Goal: Transaction & Acquisition: Book appointment/travel/reservation

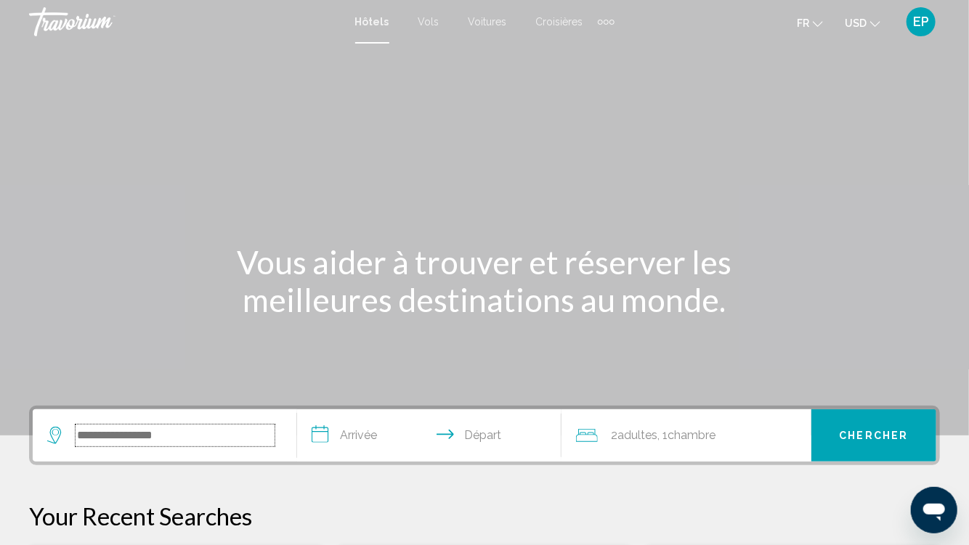
click at [168, 446] on input "Search widget" at bounding box center [175, 436] width 199 height 22
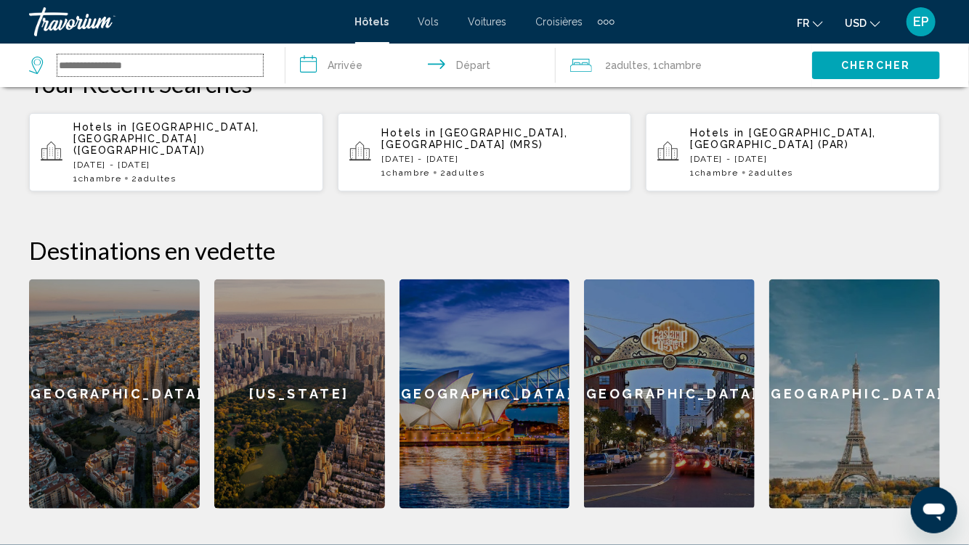
scroll to position [280, 0]
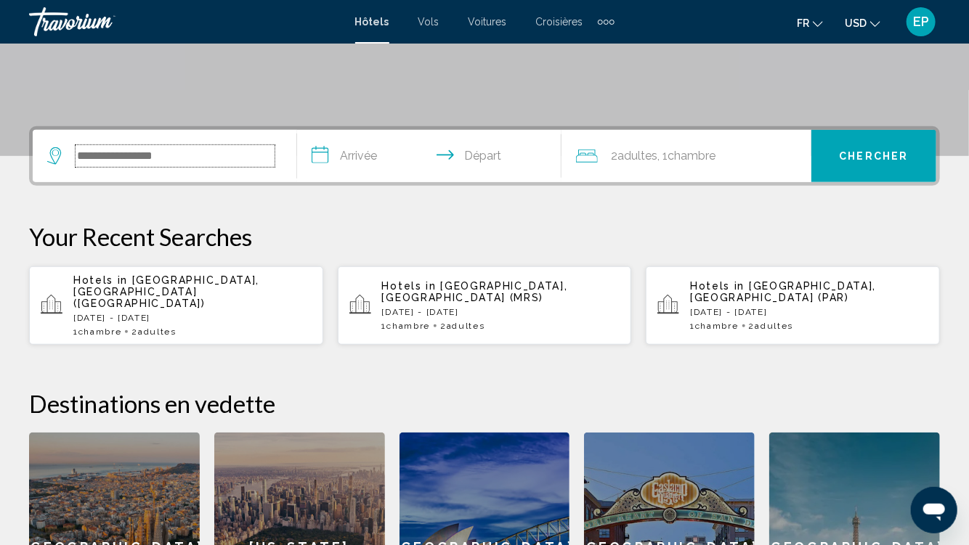
click at [132, 150] on input "Search widget" at bounding box center [175, 156] width 199 height 22
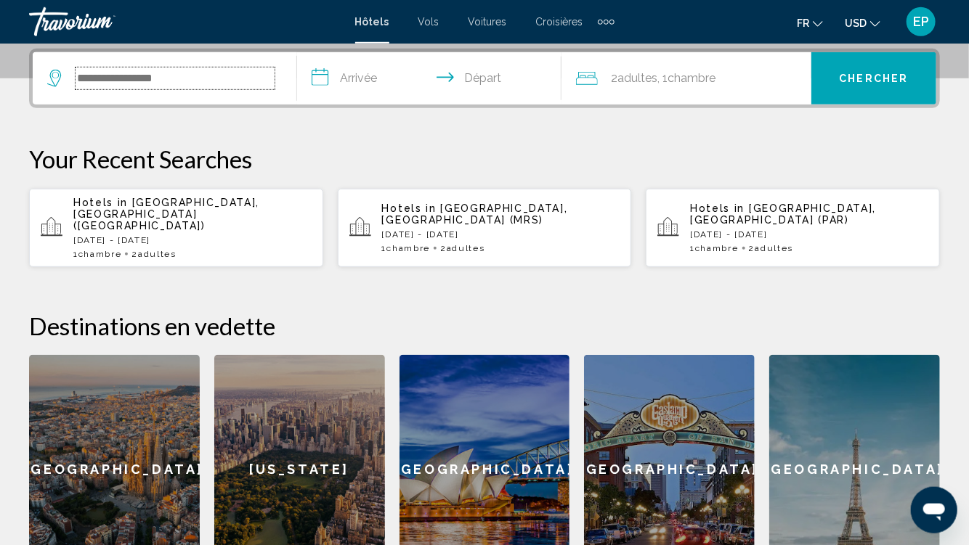
scroll to position [358, 0]
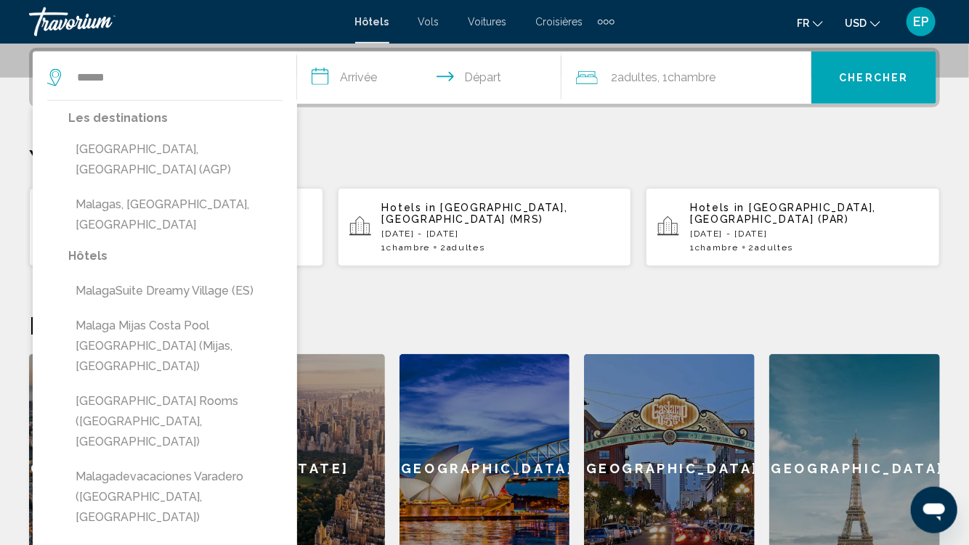
click at [372, 72] on input "**********" at bounding box center [432, 80] width 270 height 57
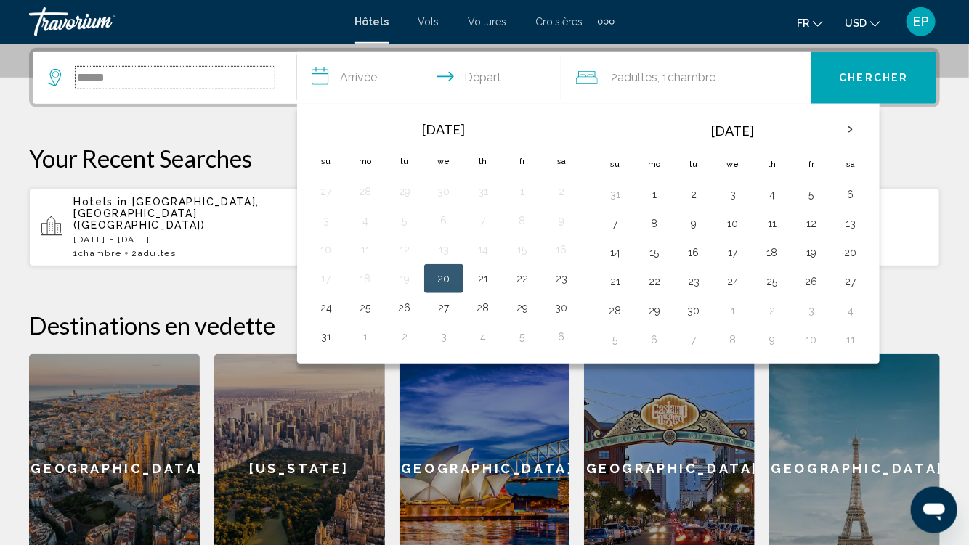
click at [132, 84] on input "******" at bounding box center [175, 78] width 199 height 22
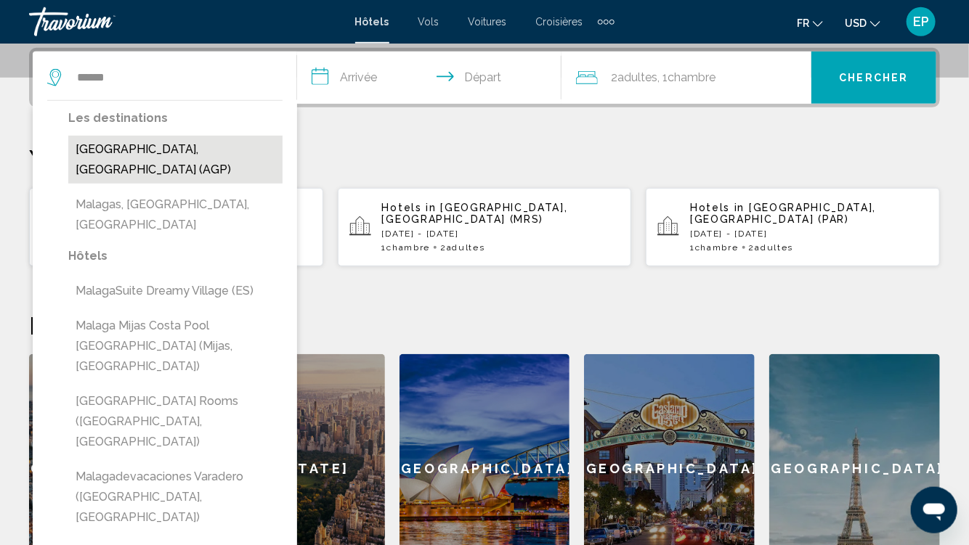
click at [119, 150] on button "[GEOGRAPHIC_DATA], [GEOGRAPHIC_DATA] (AGP)" at bounding box center [175, 160] width 214 height 48
type input "**********"
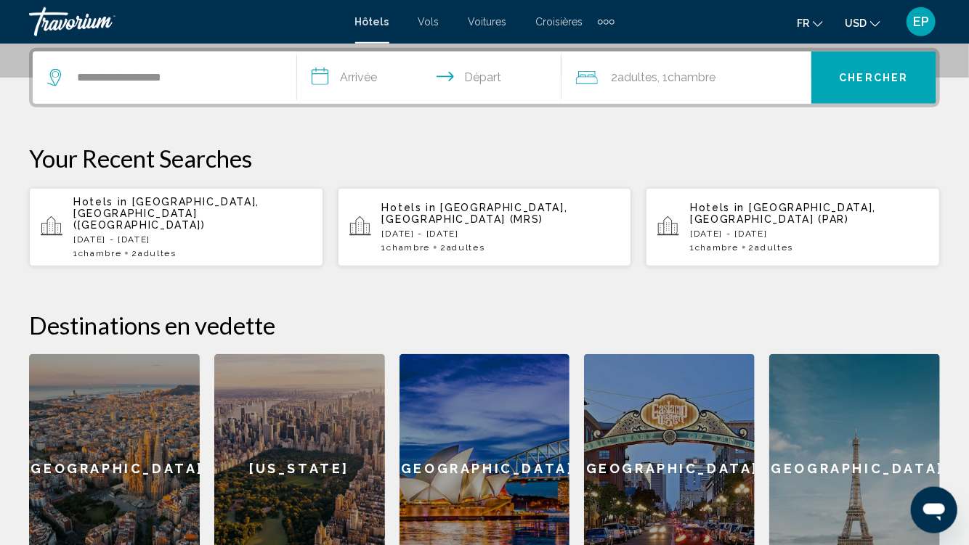
click at [377, 81] on input "**********" at bounding box center [432, 80] width 270 height 57
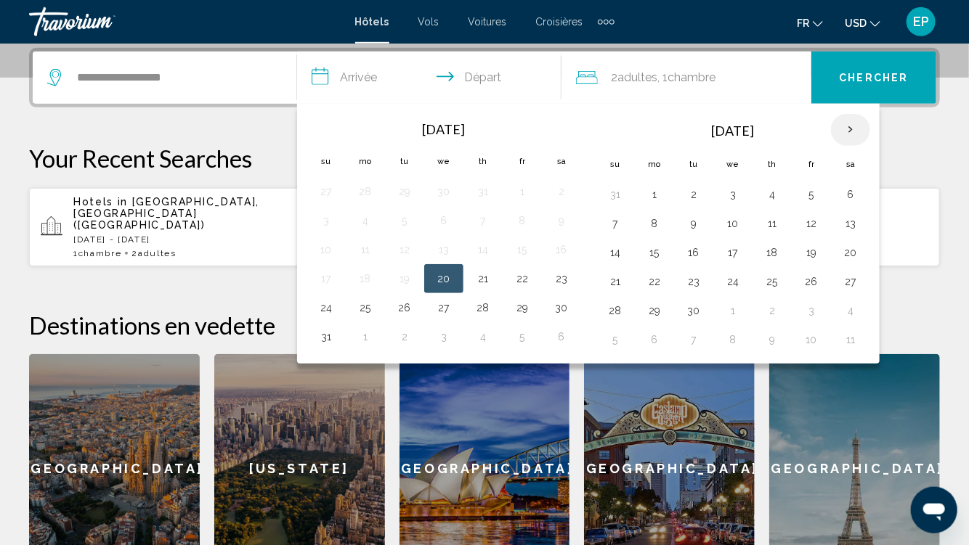
click at [845, 129] on th "Next month" at bounding box center [850, 130] width 39 height 32
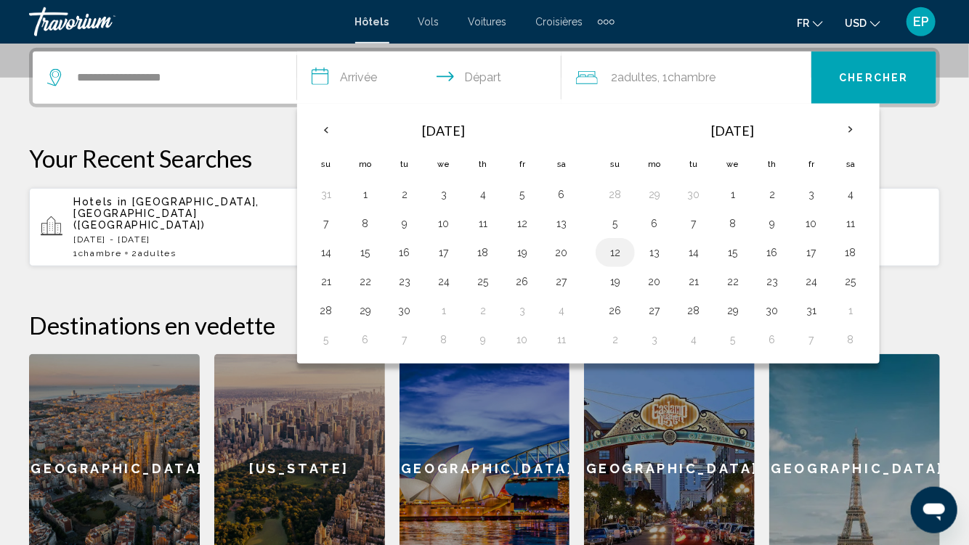
click at [619, 246] on button "12" at bounding box center [614, 253] width 23 height 20
click at [892, 84] on span "Chercher" at bounding box center [873, 79] width 69 height 12
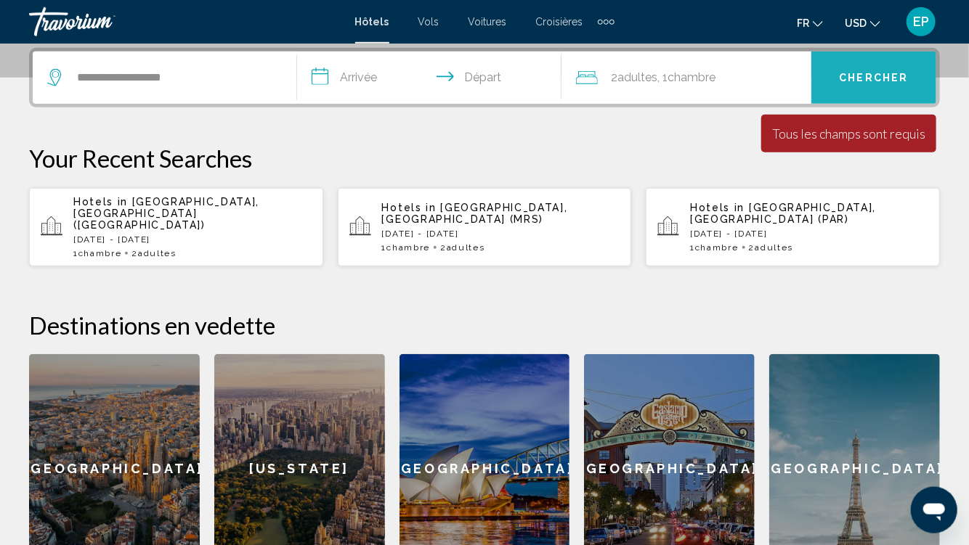
click at [869, 81] on span "Chercher" at bounding box center [873, 79] width 69 height 12
click at [373, 81] on input "**********" at bounding box center [432, 80] width 270 height 57
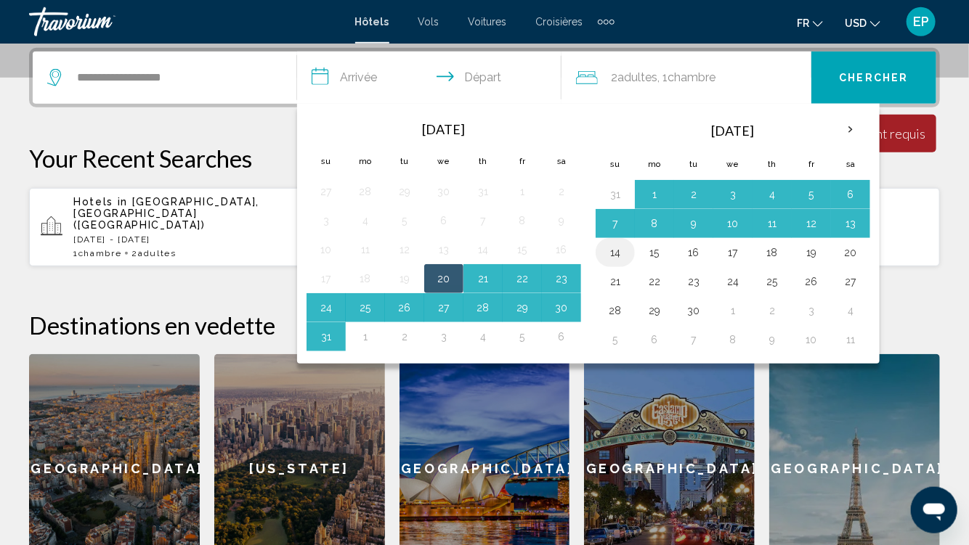
click at [614, 249] on button "14" at bounding box center [614, 253] width 23 height 20
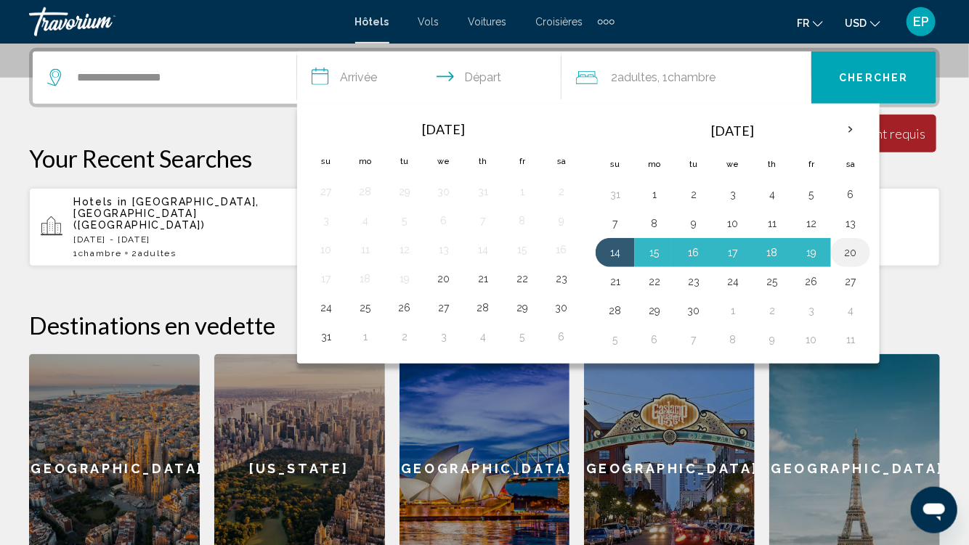
click at [847, 251] on button "20" at bounding box center [850, 253] width 23 height 20
type input "**********"
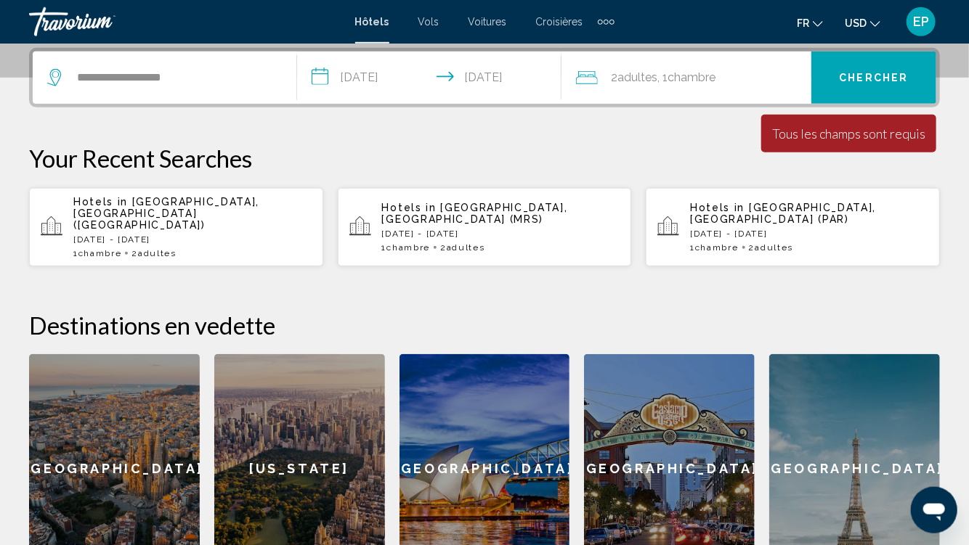
click at [879, 78] on span "Chercher" at bounding box center [873, 79] width 69 height 12
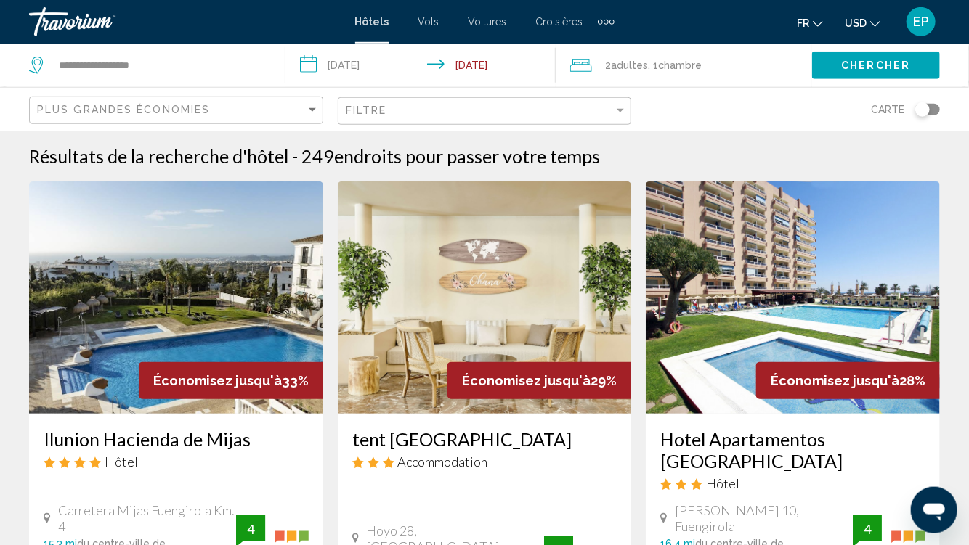
click at [378, 69] on input "**********" at bounding box center [423, 68] width 277 height 48
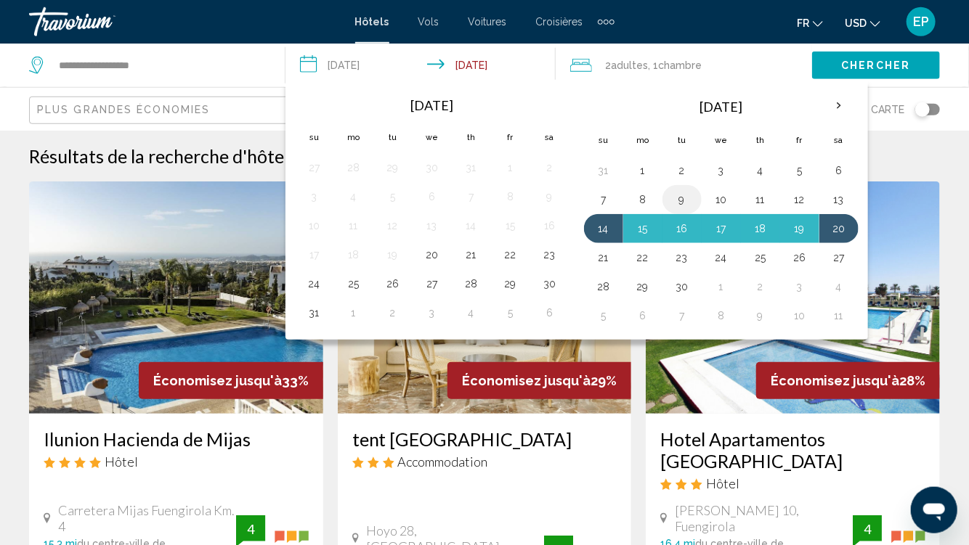
click at [675, 198] on button "9" at bounding box center [681, 200] width 23 height 20
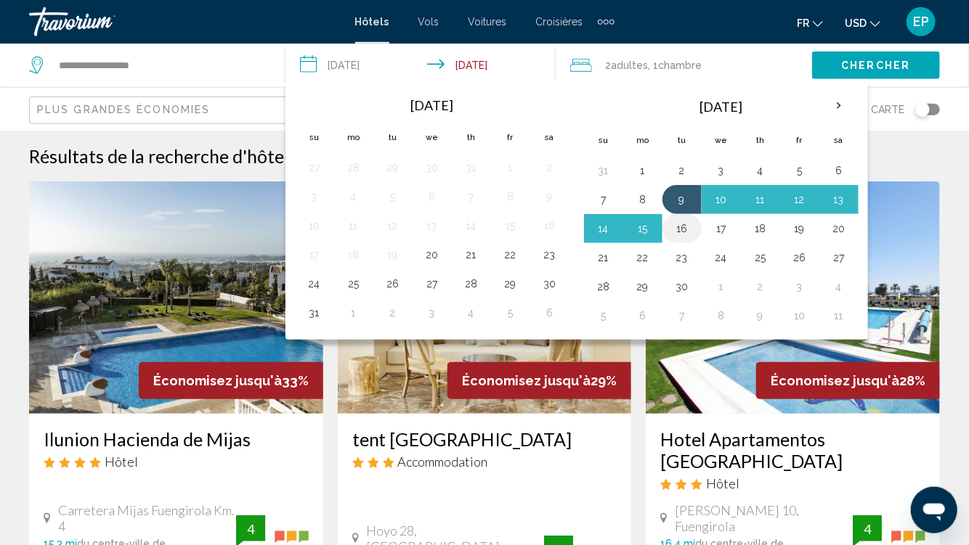
click at [678, 229] on button "16" at bounding box center [681, 229] width 23 height 20
type input "**********"
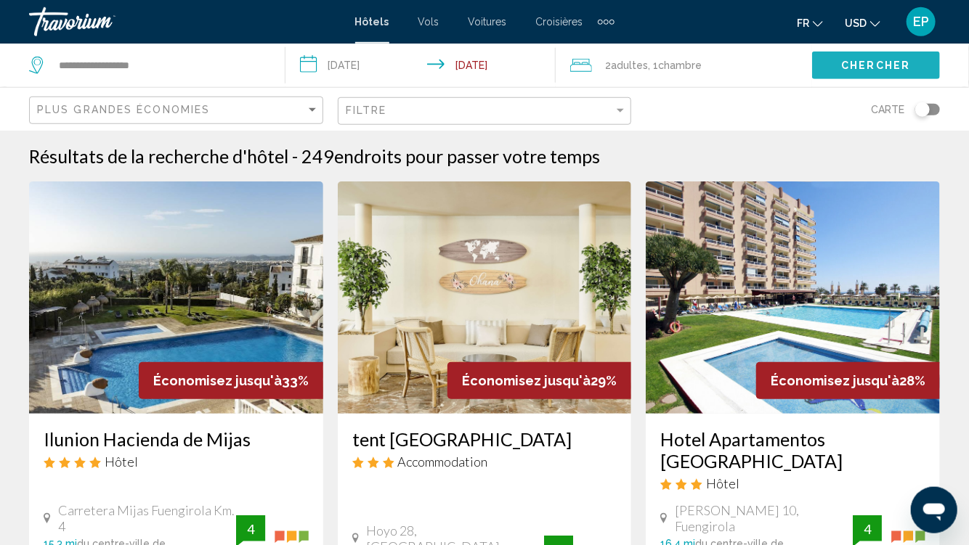
click at [905, 66] on span "Chercher" at bounding box center [875, 66] width 69 height 12
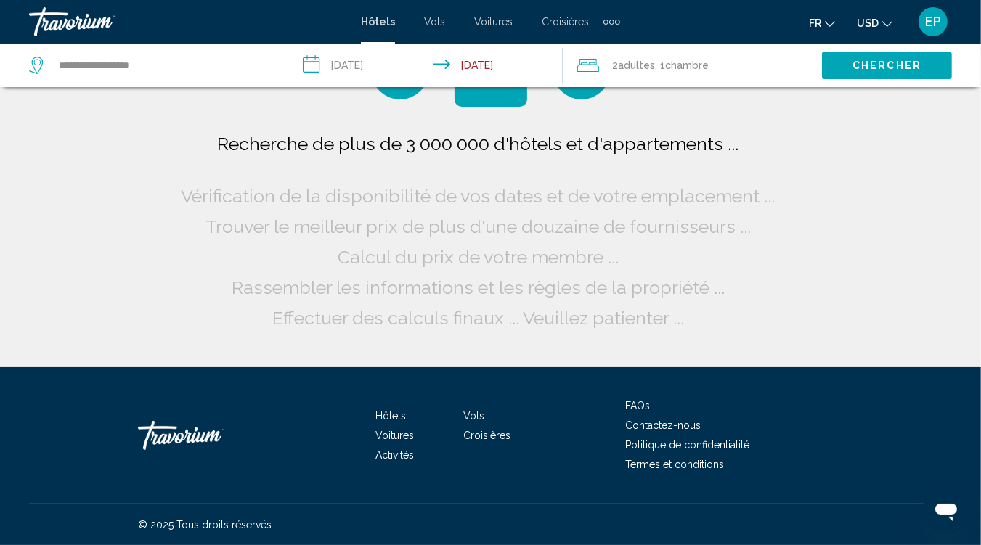
click at [884, 21] on button "USD USD ($) MXN (Mex$) CAD (Can$) GBP (£) EUR (€) AUD (A$) NZD (NZ$) CNY (CN¥)" at bounding box center [875, 22] width 36 height 21
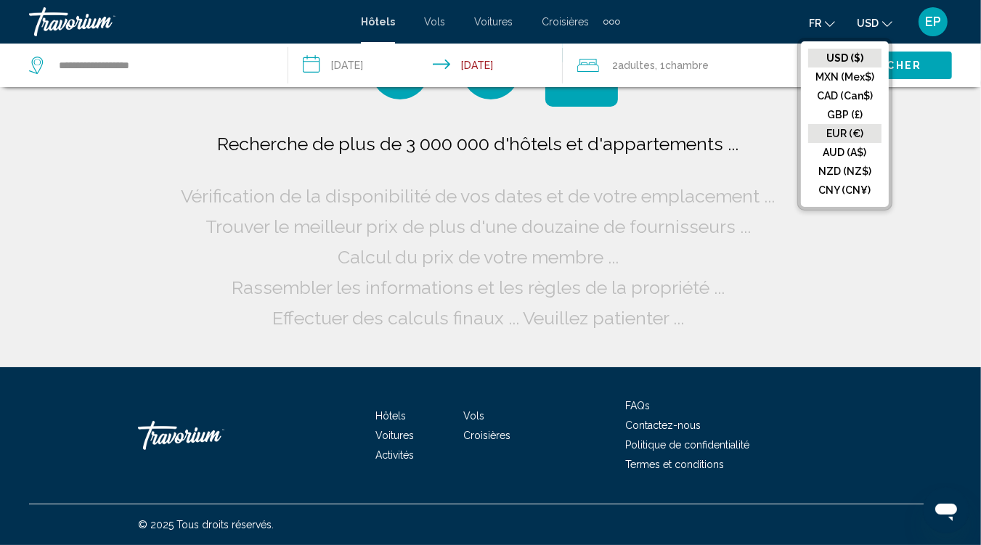
click at [842, 127] on button "EUR (€)" at bounding box center [844, 133] width 73 height 19
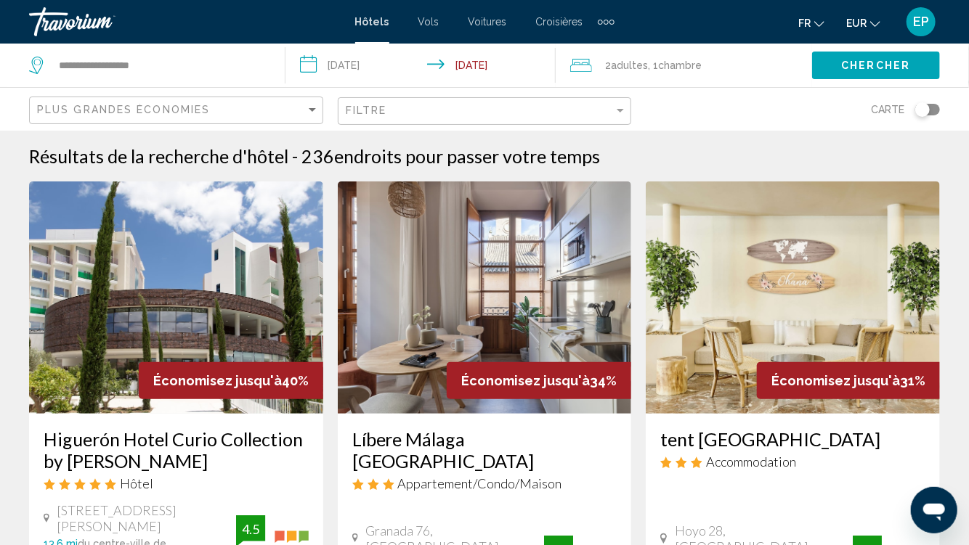
scroll to position [76, 0]
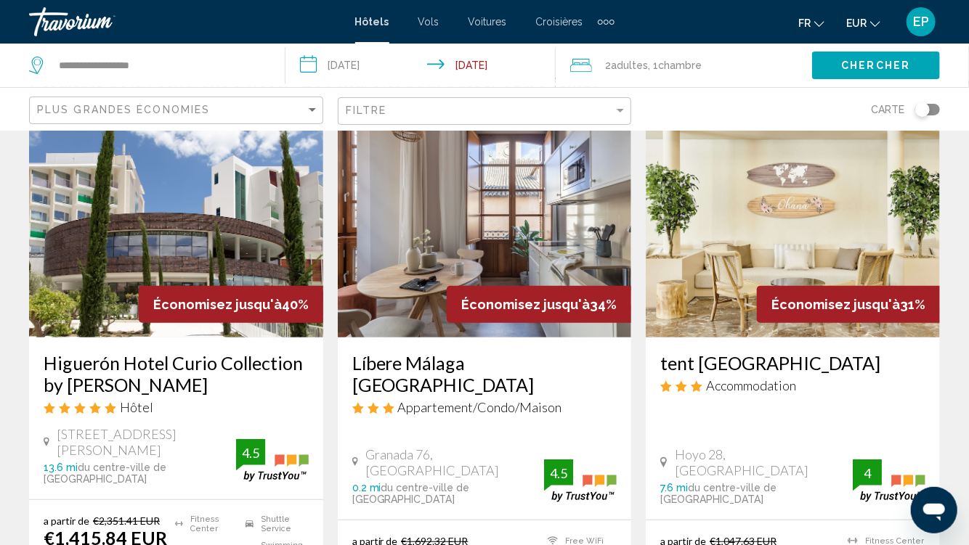
click at [181, 287] on div "Économisez jusqu'à 40%" at bounding box center [231, 304] width 184 height 37
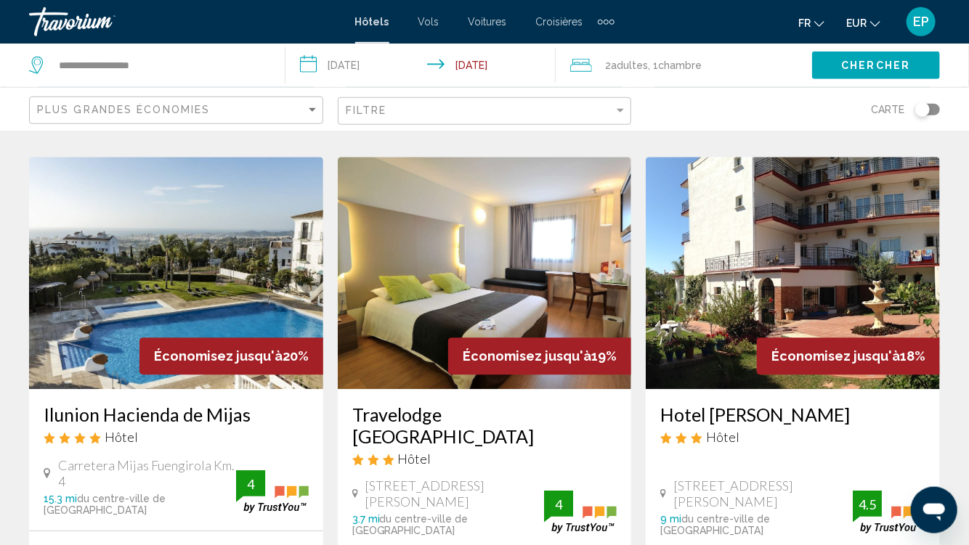
scroll to position [1763, 0]
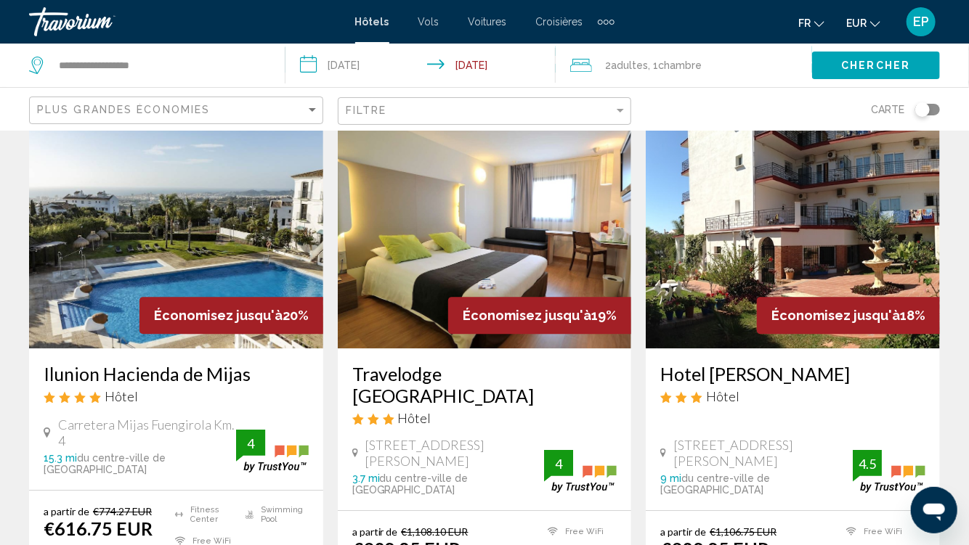
click at [122, 200] on img "Main content" at bounding box center [176, 232] width 294 height 232
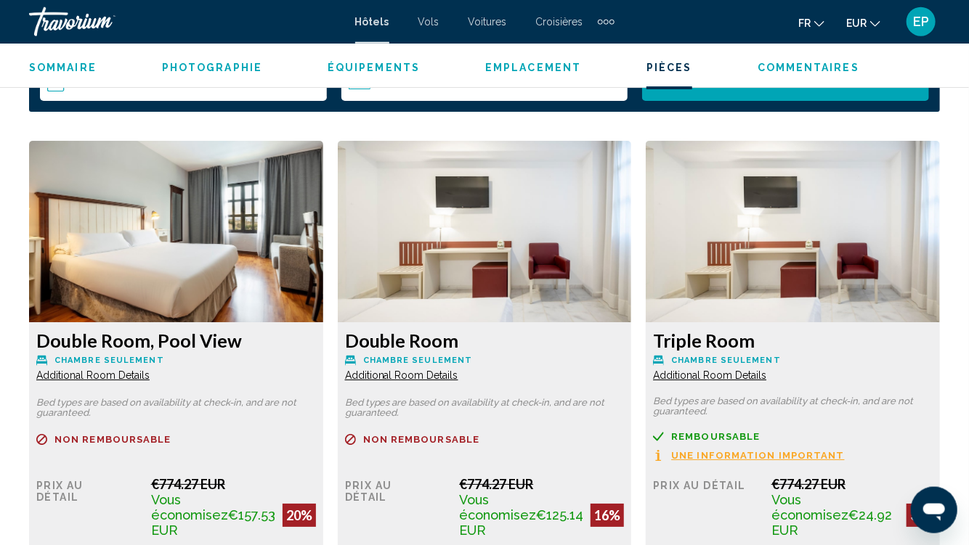
scroll to position [2150, 0]
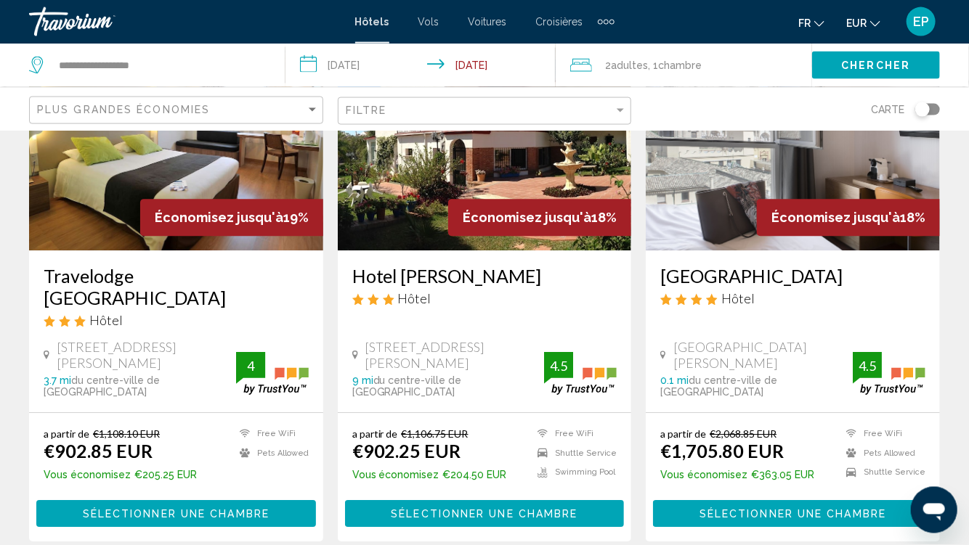
scroll to position [2053, 0]
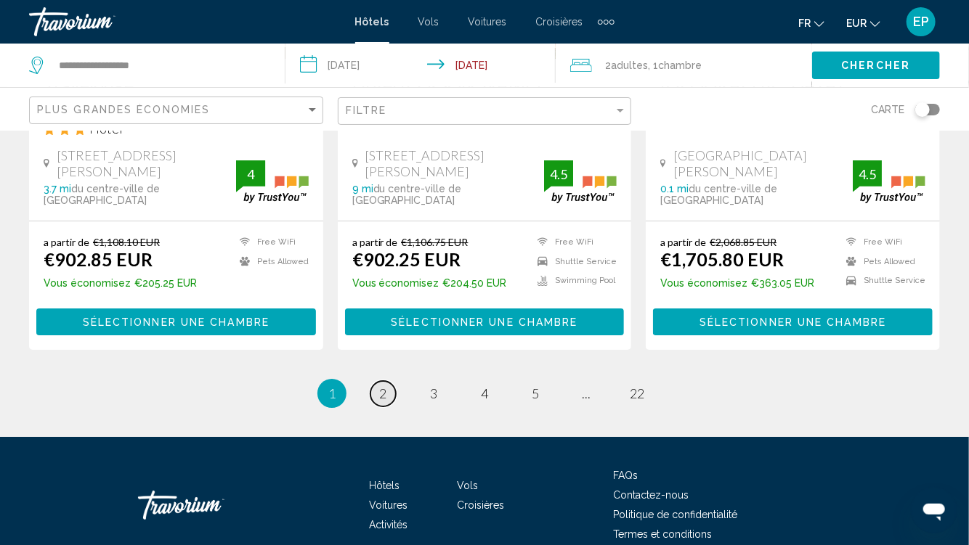
click at [378, 381] on link "page 2" at bounding box center [382, 393] width 25 height 25
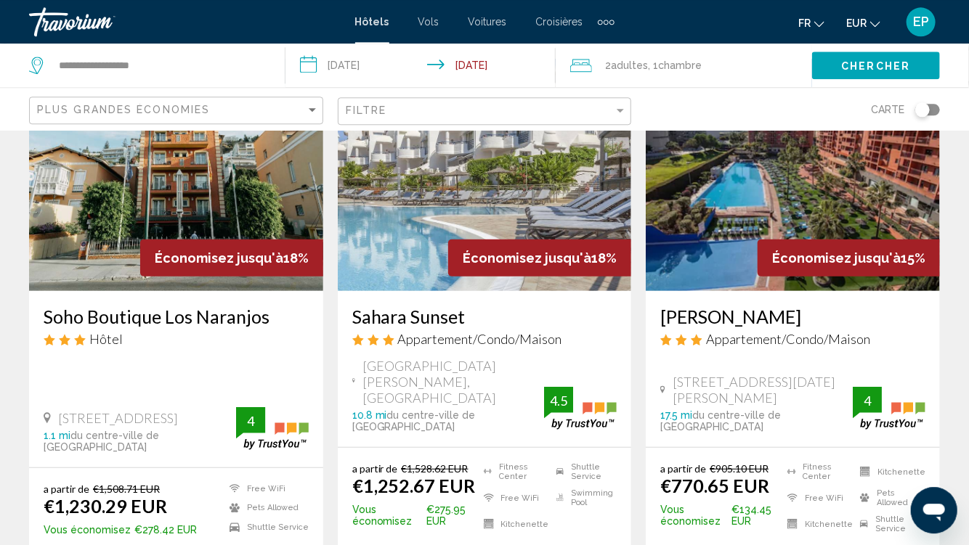
scroll to position [153, 0]
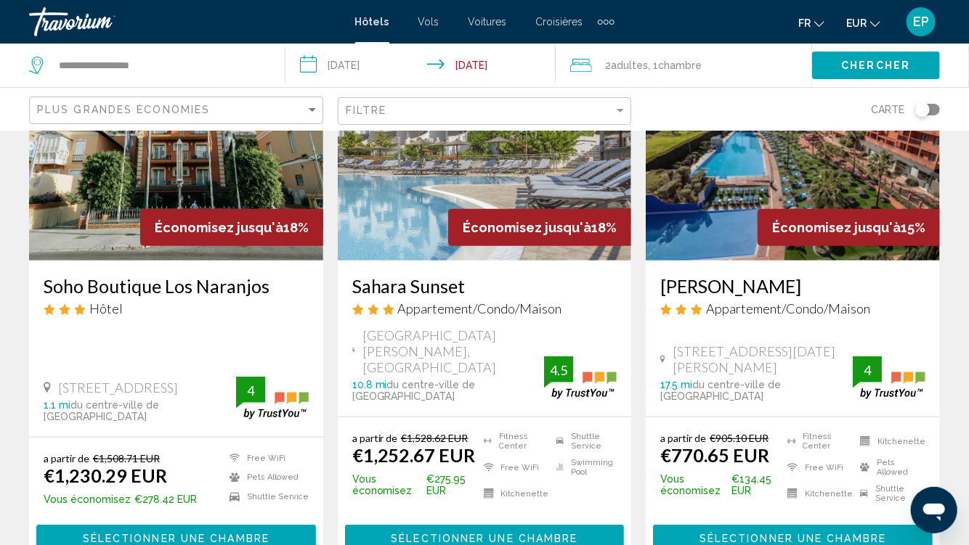
click at [834, 217] on div "Économisez jusqu'à 15%" at bounding box center [848, 227] width 182 height 37
click at [842, 187] on img "Main content" at bounding box center [793, 144] width 294 height 232
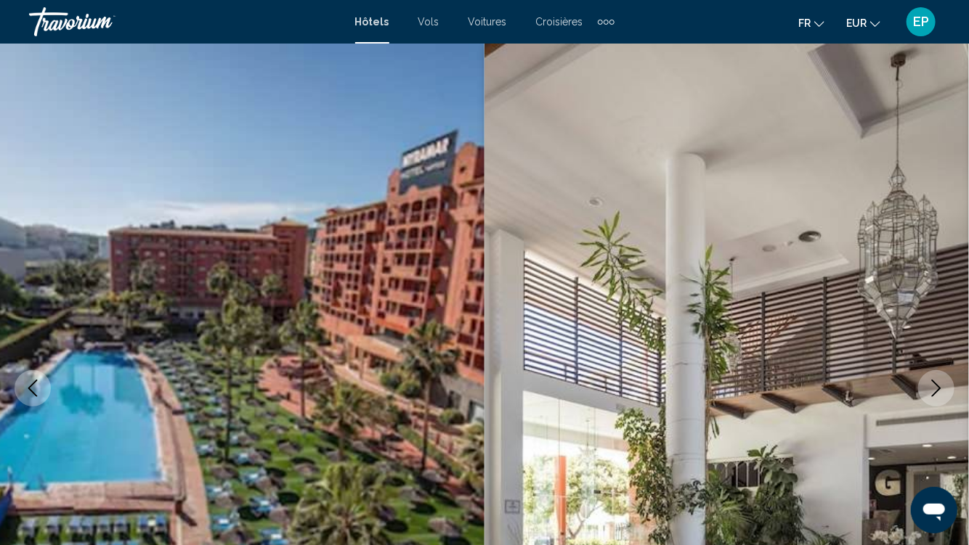
scroll to position [460, 0]
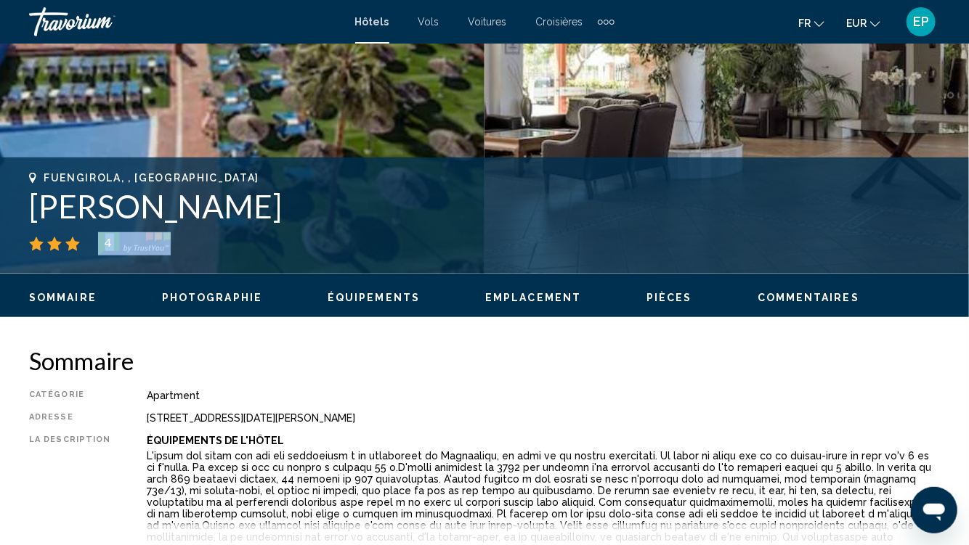
drag, startPoint x: 20, startPoint y: 205, endPoint x: 309, endPoint y: 240, distance: 290.4
click at [309, 240] on div "Fuengirola, , Spain Ilunion Miramar 4 Adresse [STREET_ADDRESS][DATE][PERSON_NAM…" at bounding box center [484, 215] width 969 height 87
copy div "4"
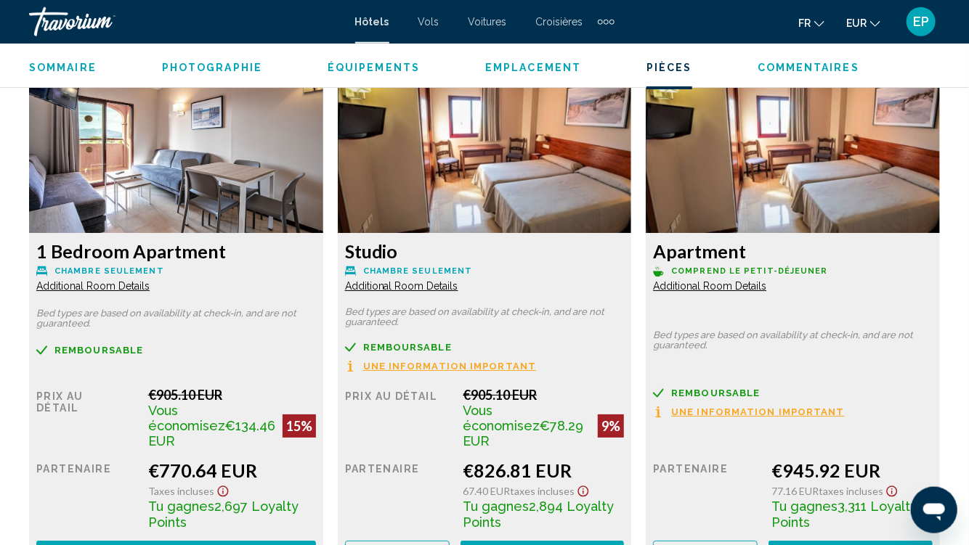
scroll to position [2224, 0]
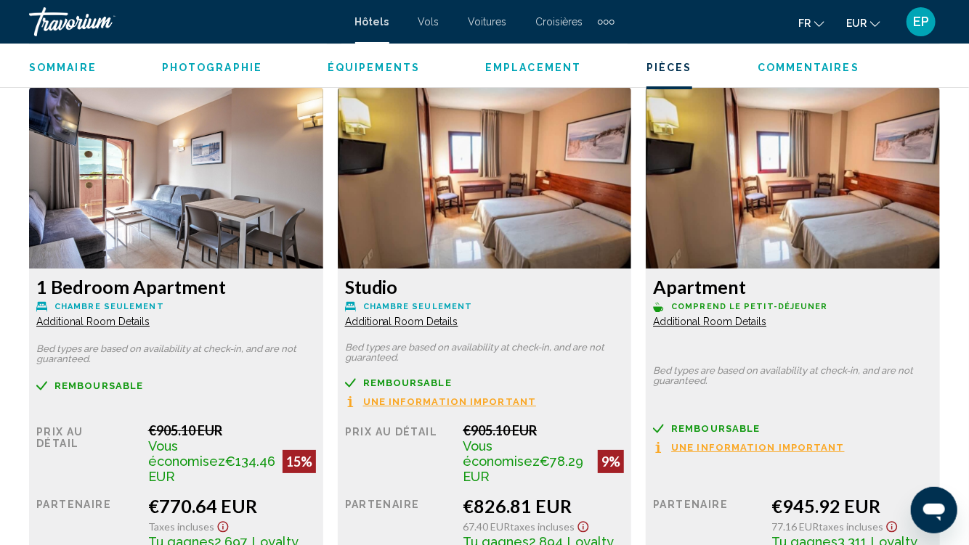
click at [316, 327] on div "Apartment Comprend le petit-déjeuner Additional Room Details" at bounding box center [176, 302] width 280 height 52
click at [150, 322] on span "Additional Room Details" at bounding box center [92, 322] width 113 height 12
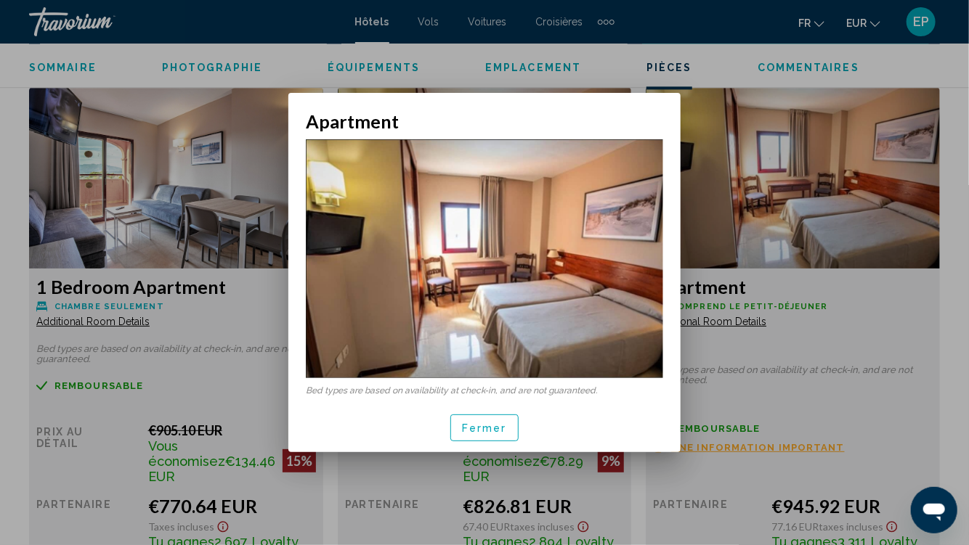
scroll to position [0, 0]
click at [847, 176] on div at bounding box center [484, 272] width 969 height 545
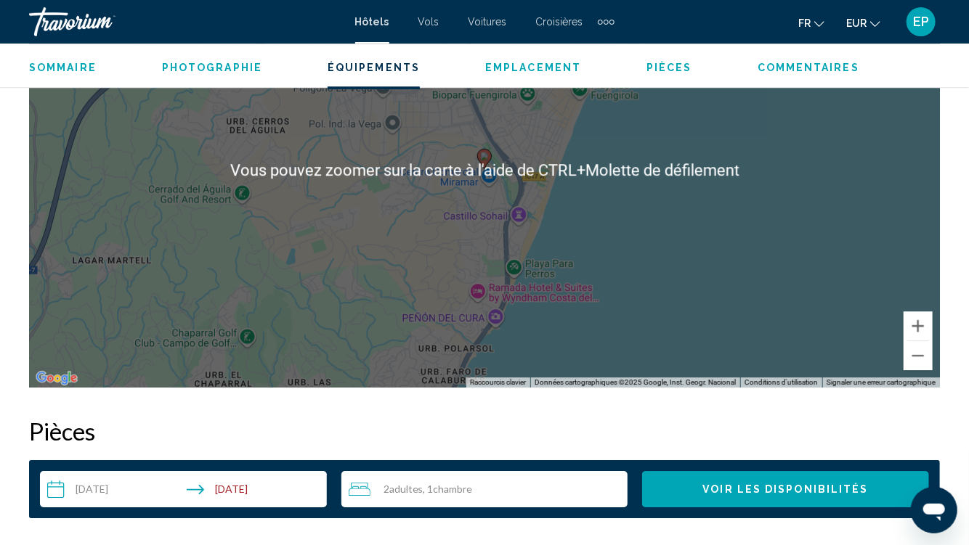
scroll to position [1227, 0]
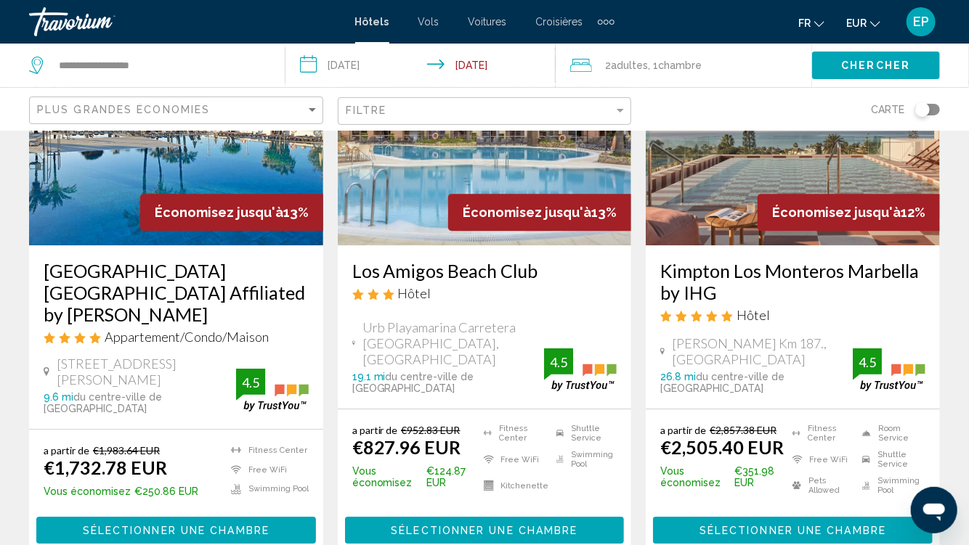
scroll to position [2052, 0]
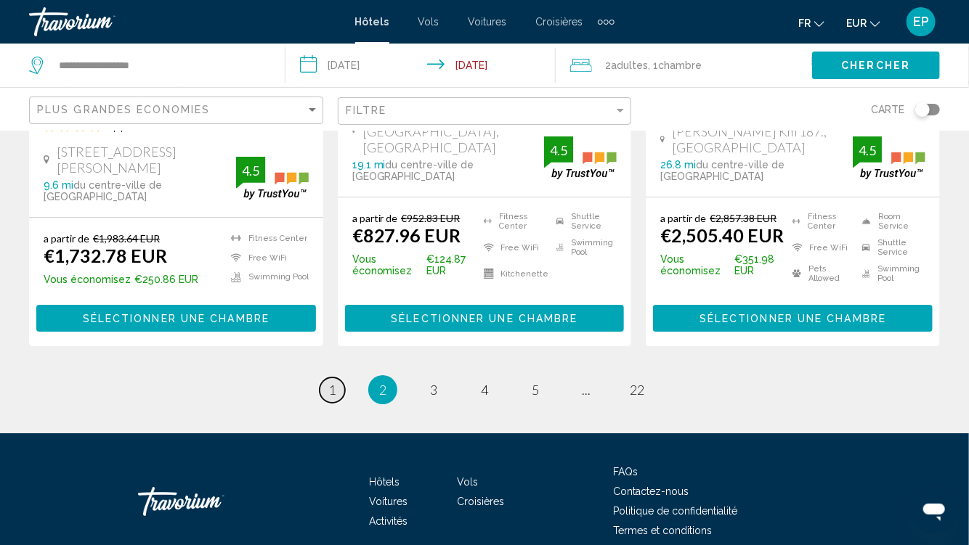
click at [327, 378] on link "page 1" at bounding box center [332, 390] width 25 height 25
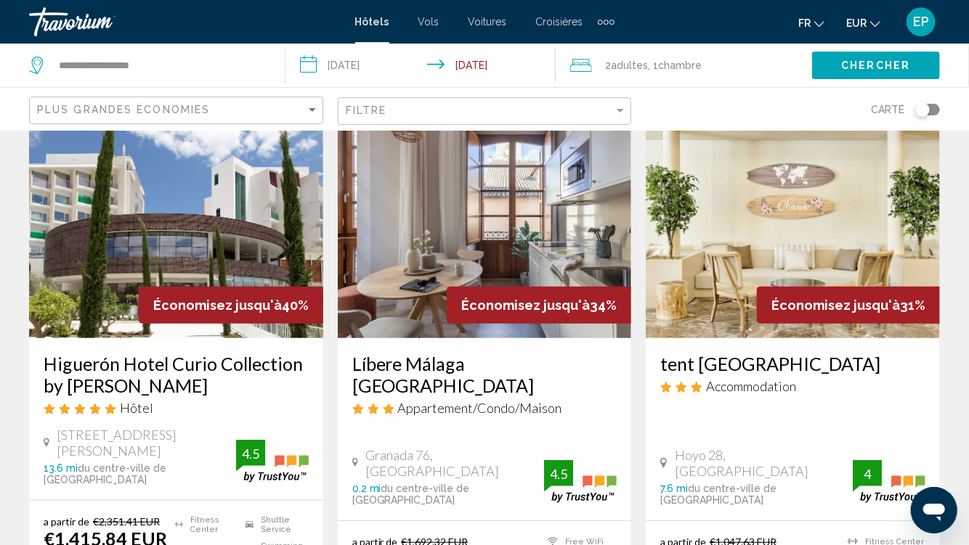
scroll to position [76, 0]
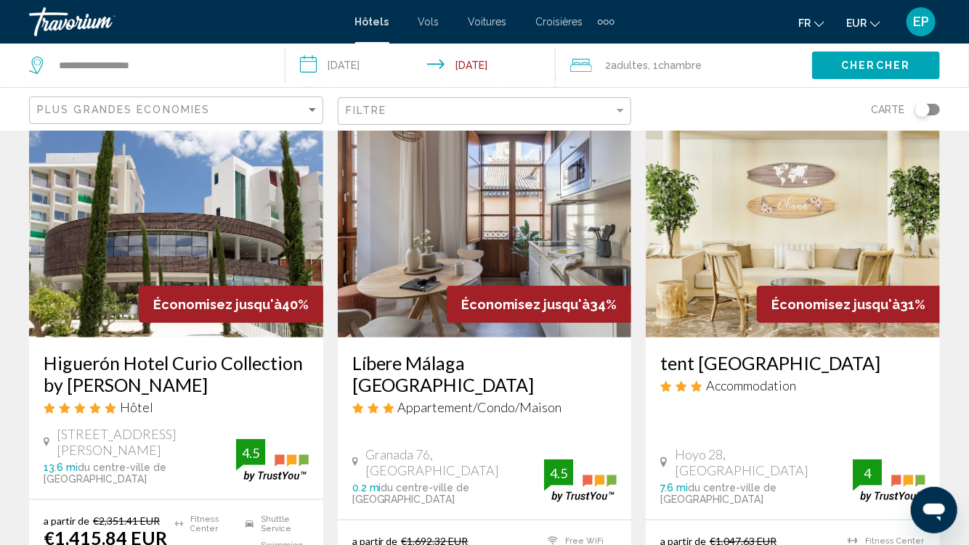
click at [135, 245] on img "Main content" at bounding box center [176, 221] width 294 height 232
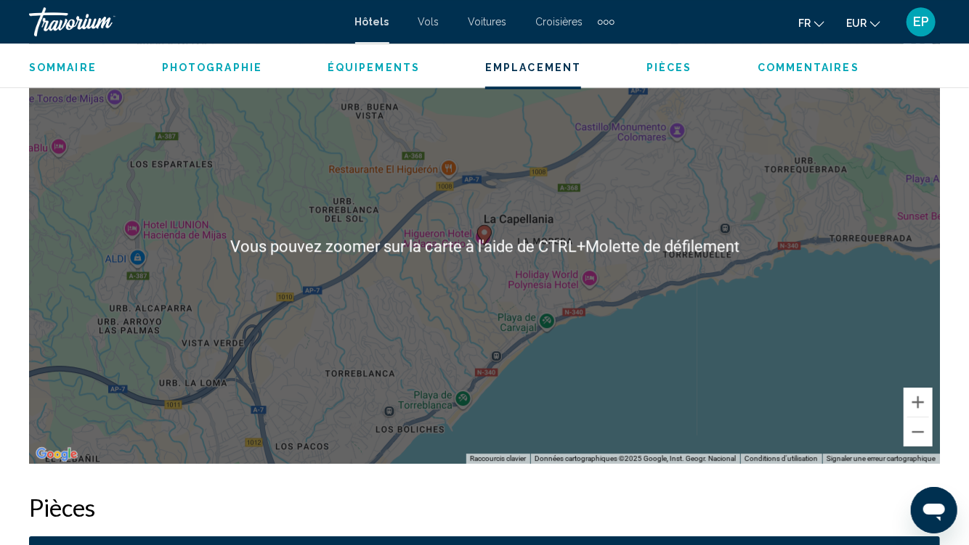
scroll to position [1710, 0]
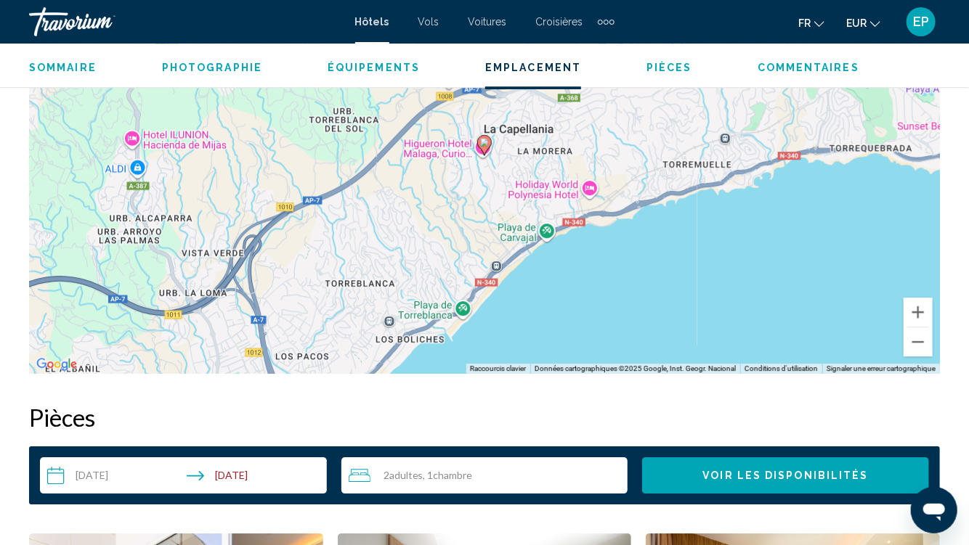
click at [420, 472] on span "Adultes" at bounding box center [406, 475] width 34 height 12
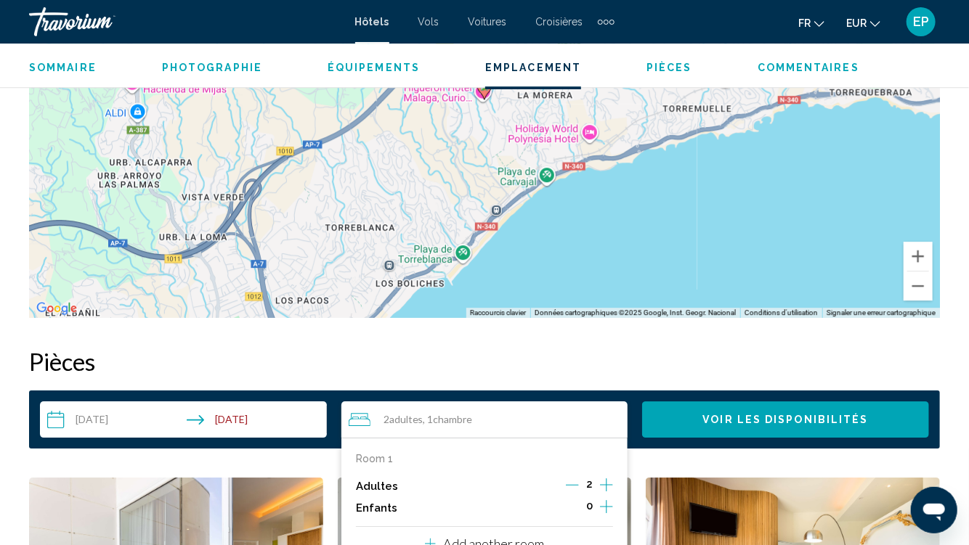
scroll to position [1863, 0]
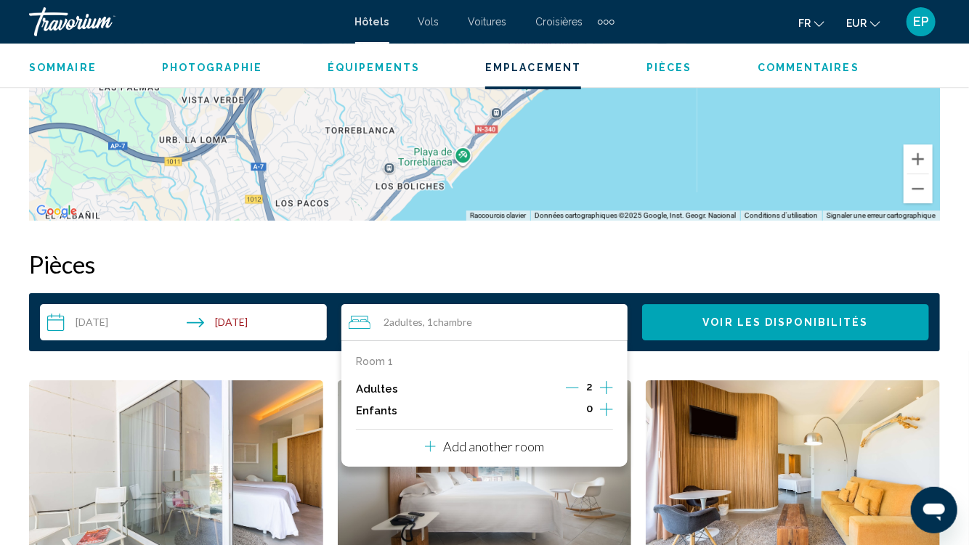
click at [503, 457] on button "Add another room" at bounding box center [484, 445] width 119 height 30
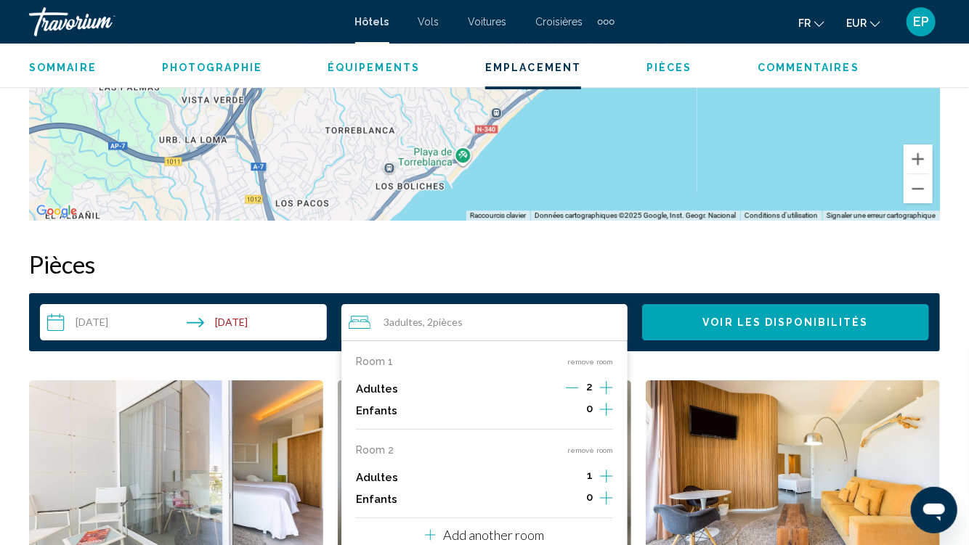
click at [611, 396] on icon "Increment adults" at bounding box center [606, 387] width 13 height 17
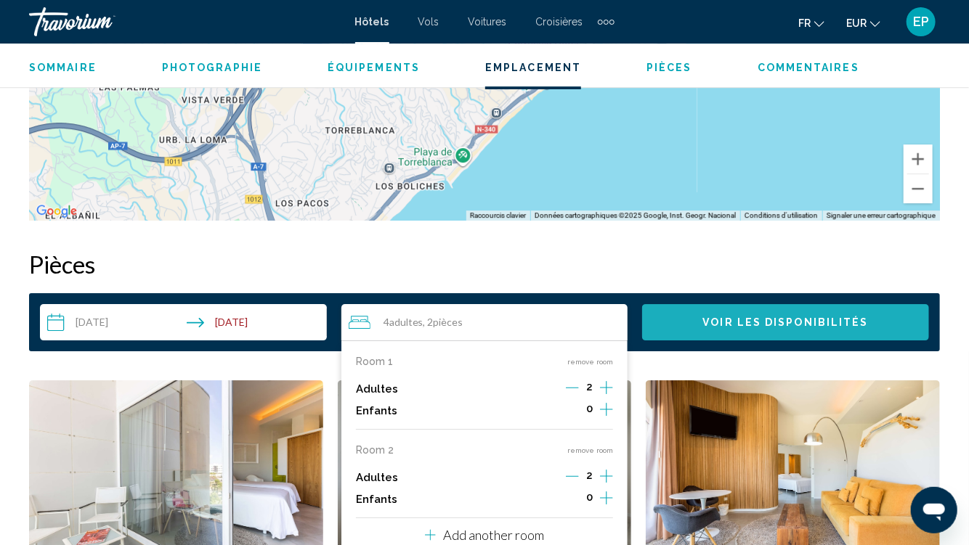
click at [736, 321] on span "Voir les disponibilités" at bounding box center [786, 323] width 166 height 12
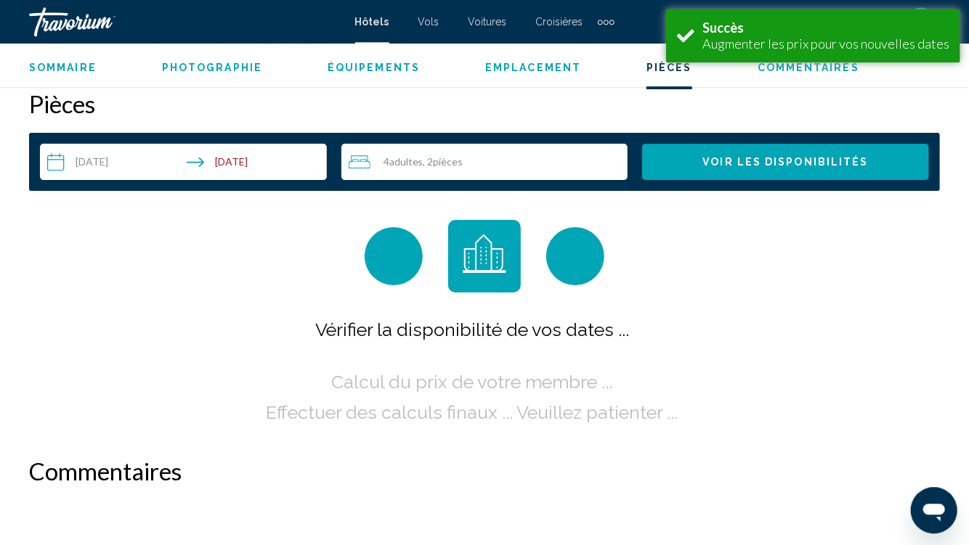
scroll to position [2025, 0]
